Goal: Communication & Community: Answer question/provide support

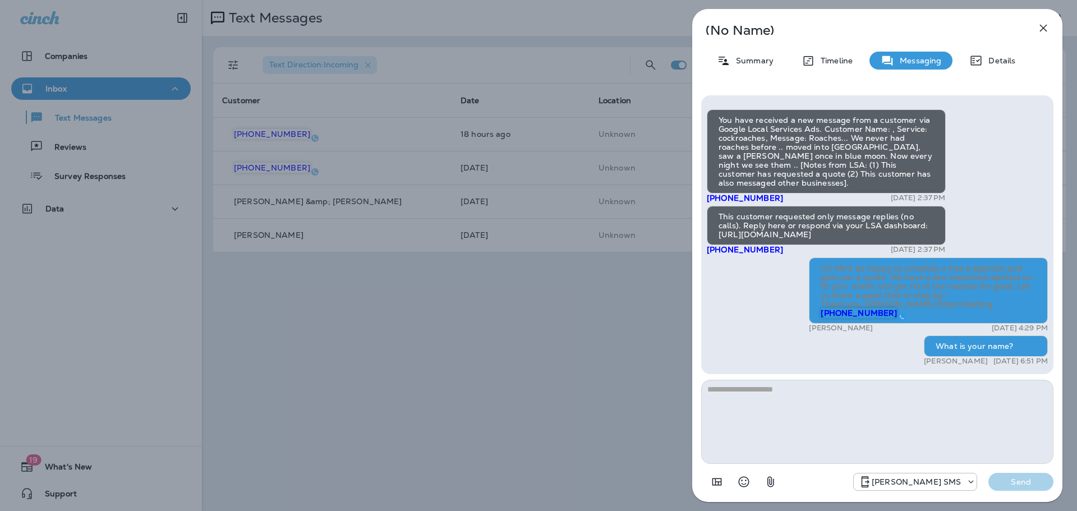
click at [343, 374] on div "(No Name) Summary Timeline Messaging Details You have received a new message fr…" at bounding box center [538, 255] width 1077 height 511
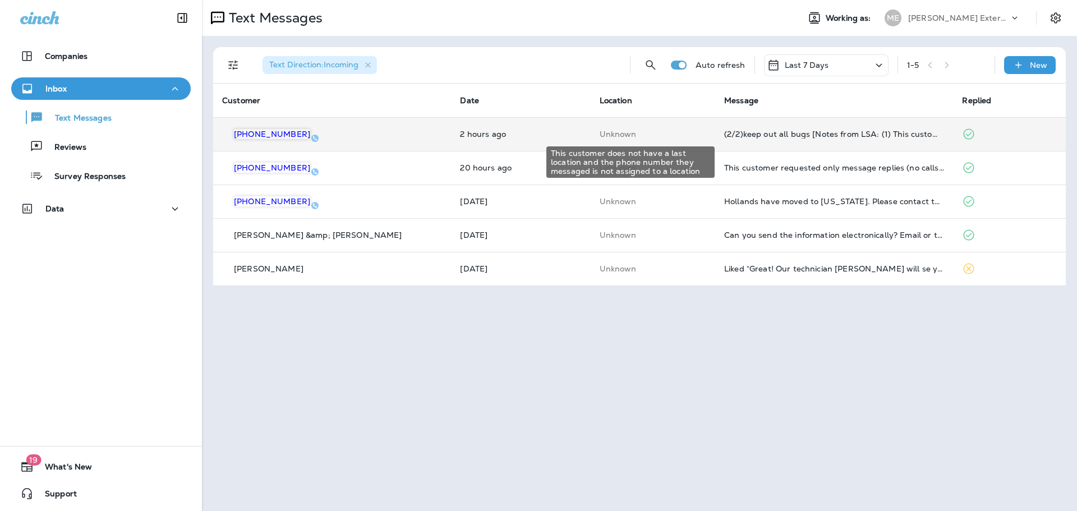
click at [663, 135] on p "Unknown" at bounding box center [653, 134] width 107 height 9
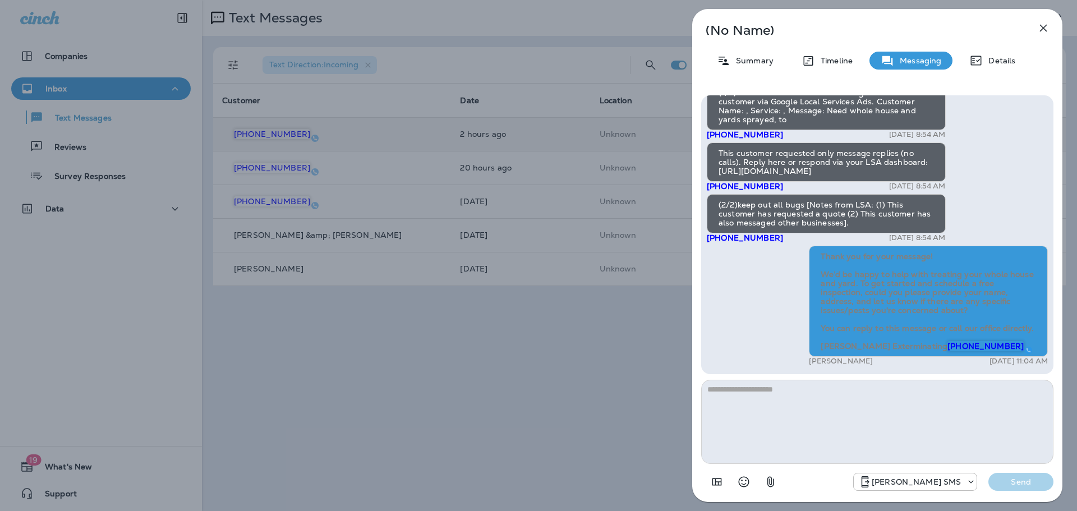
drag, startPoint x: 820, startPoint y: 236, endPoint x: 953, endPoint y: 343, distance: 170.8
click at [953, 343] on div "Thank you for your message! We’d be happy to help with treating your whole hous…" at bounding box center [928, 301] width 239 height 111
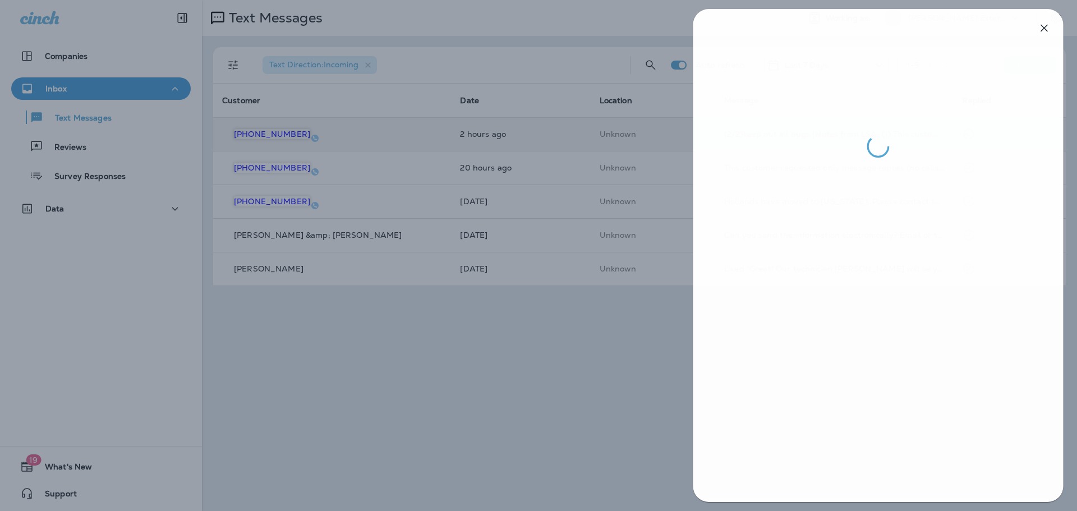
click at [448, 439] on div at bounding box center [539, 255] width 1077 height 511
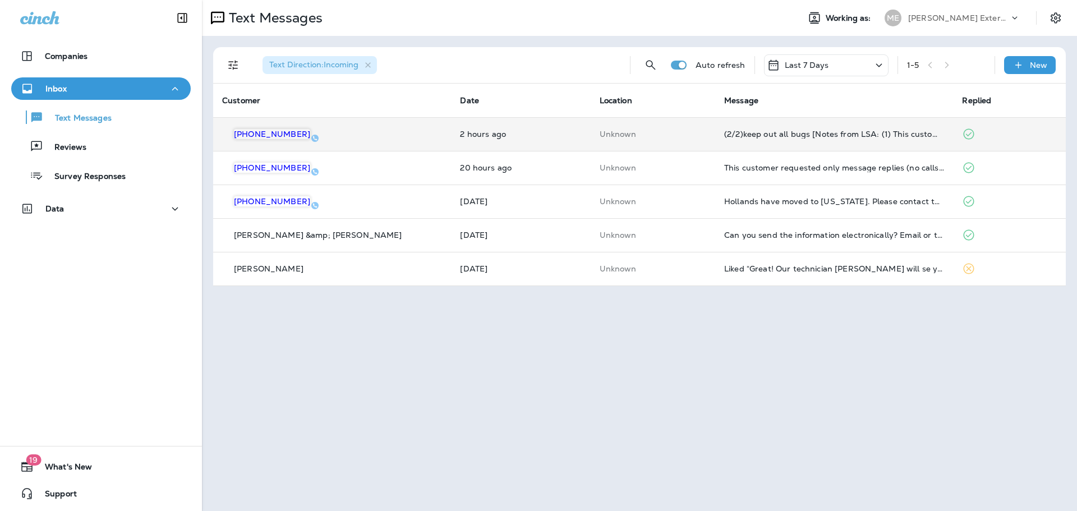
click at [644, 146] on td "Unknown" at bounding box center [653, 134] width 125 height 34
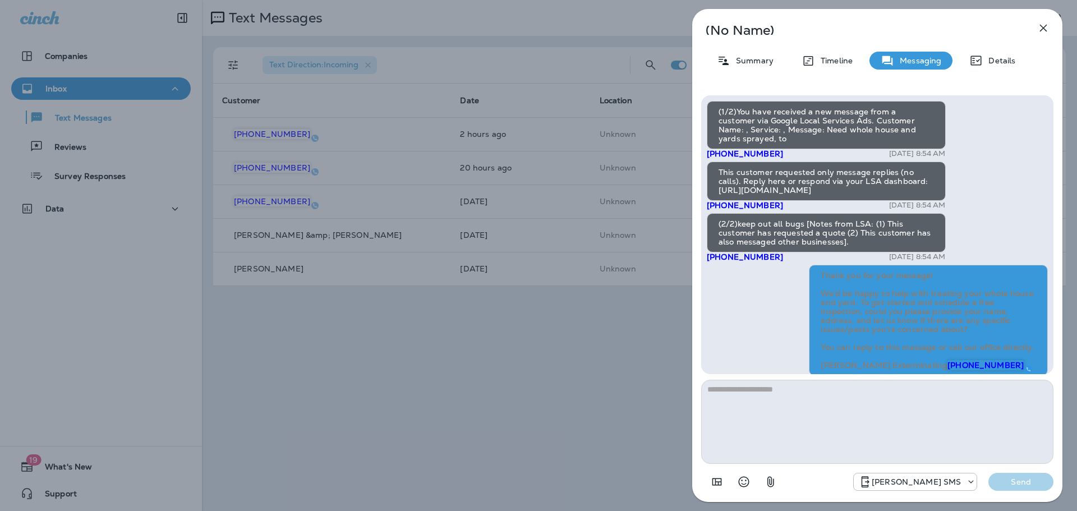
scroll to position [-37, 0]
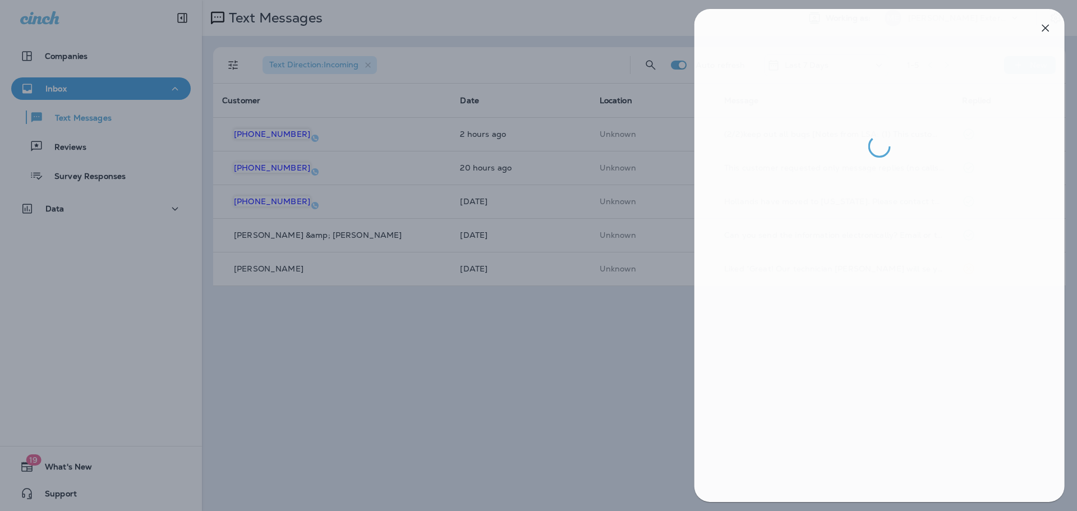
click at [582, 322] on div at bounding box center [540, 255] width 1077 height 511
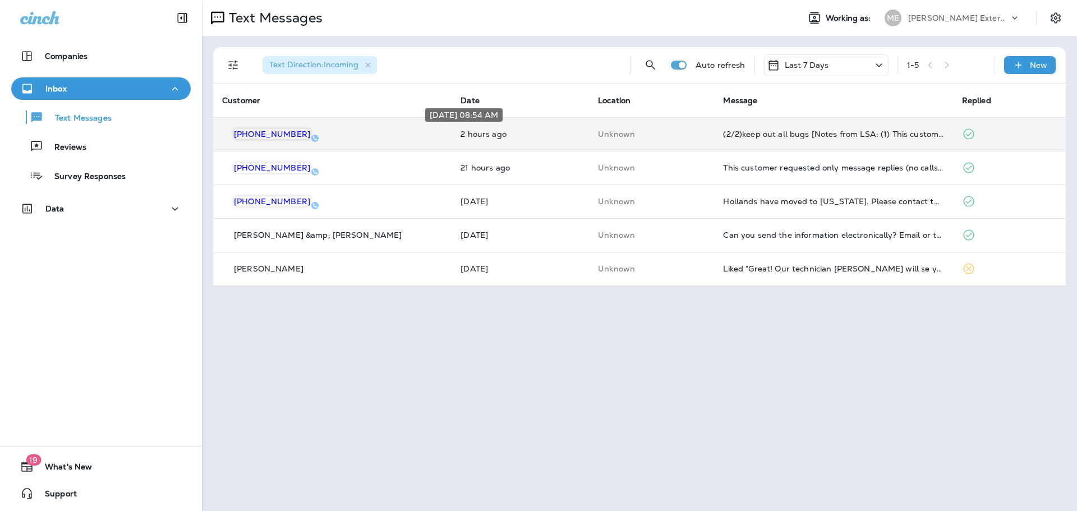
click at [531, 132] on p "2 hours ago" at bounding box center [521, 134] width 120 height 9
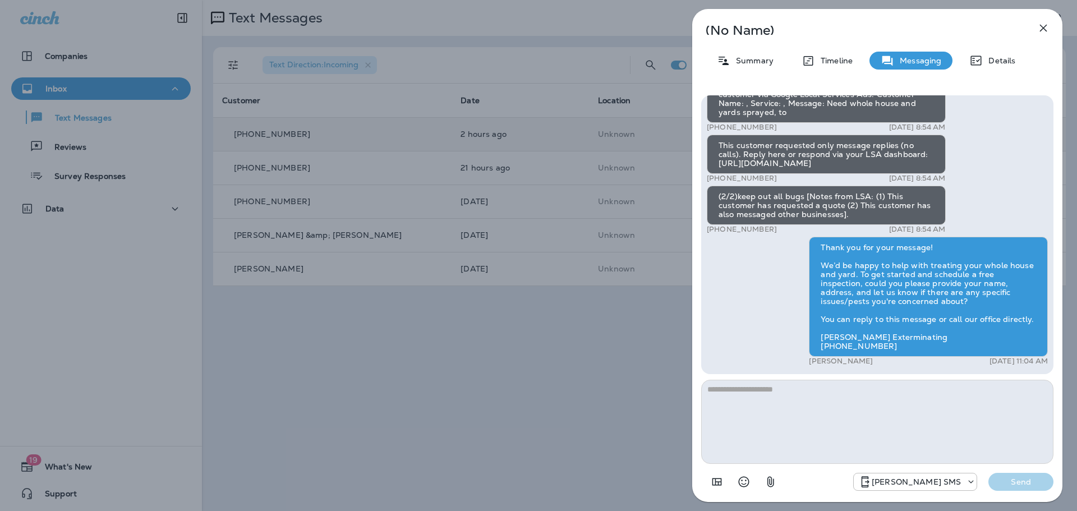
click at [414, 415] on div "(No Name) Summary Timeline Messaging Details (1/2)You have received a new messa…" at bounding box center [538, 255] width 1077 height 511
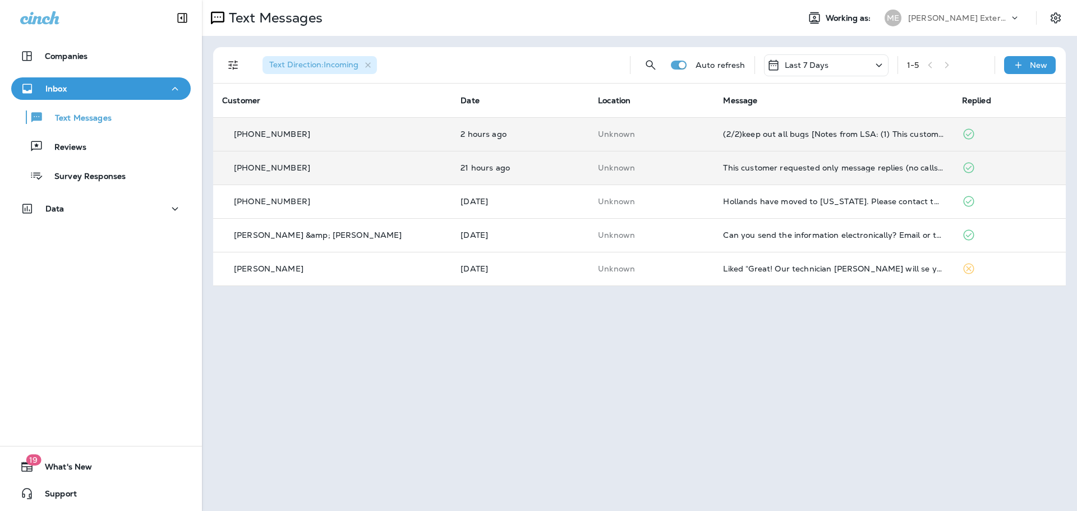
click at [617, 157] on td "Unknown" at bounding box center [651, 168] width 125 height 34
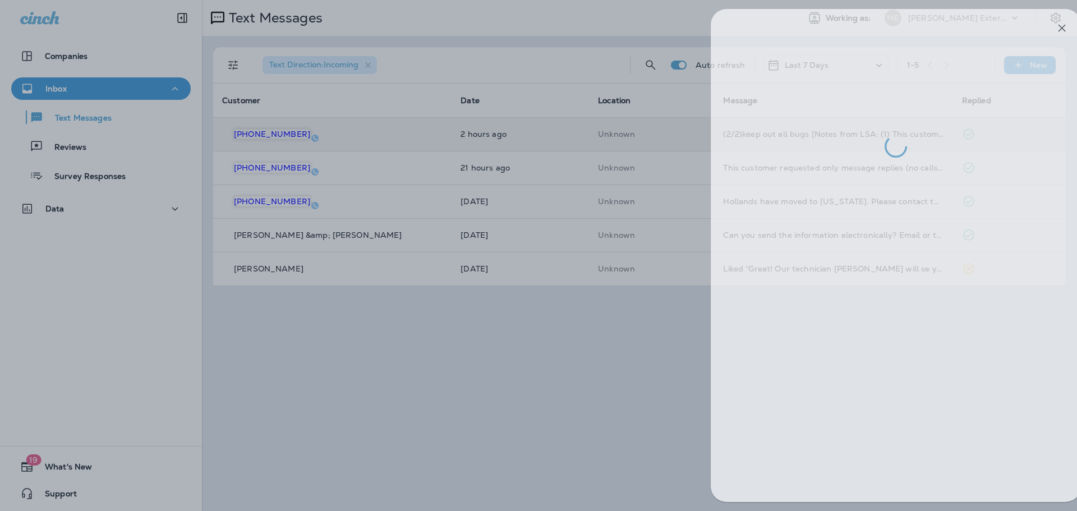
click at [459, 436] on div at bounding box center [557, 255] width 1077 height 511
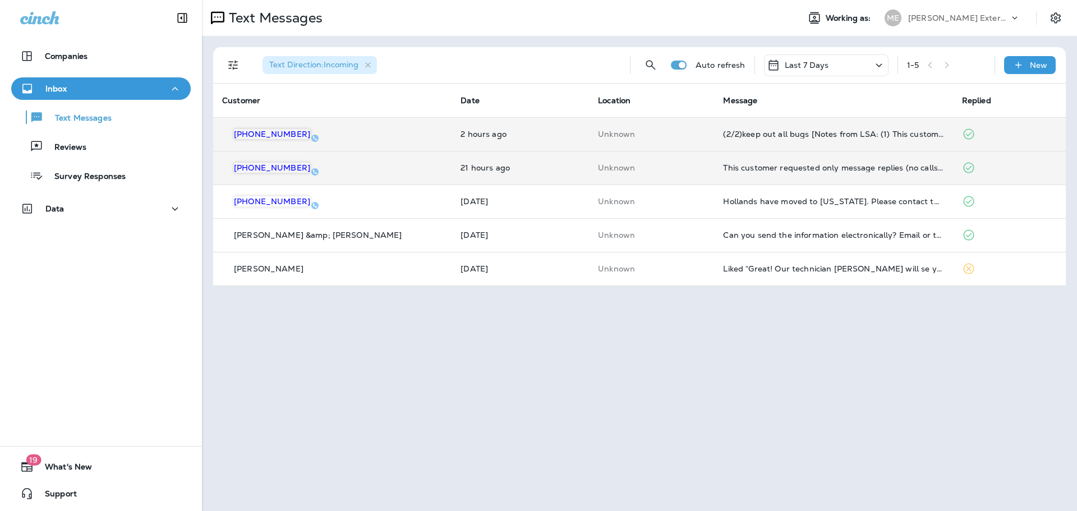
click at [655, 178] on td "Unknown" at bounding box center [651, 168] width 125 height 34
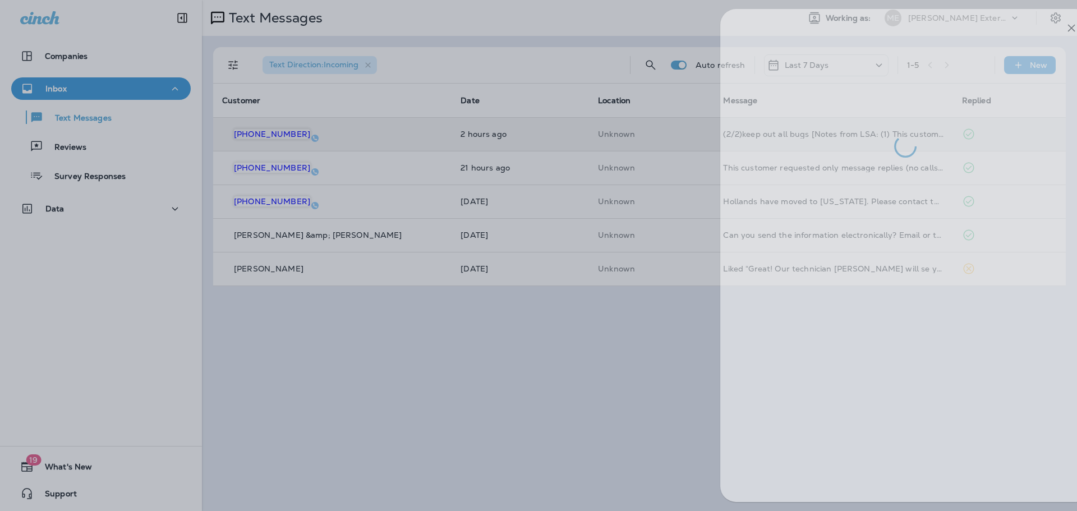
click at [562, 406] on div at bounding box center [566, 255] width 1077 height 511
